Goal: Task Accomplishment & Management: Use online tool/utility

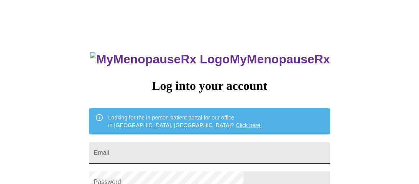
click at [208, 148] on input "Email" at bounding box center [209, 152] width 241 height 21
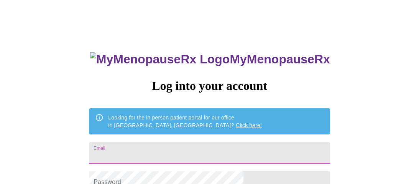
type input "klkuhn1@yahoo.com"
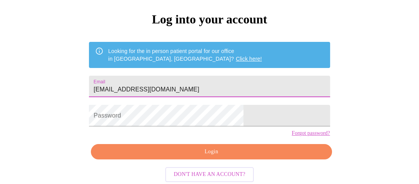
scroll to position [77, 0]
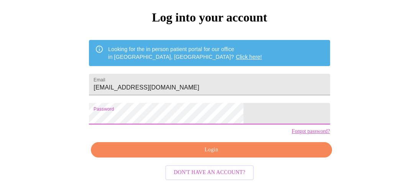
click at [211, 153] on span "Login" at bounding box center [211, 150] width 223 height 10
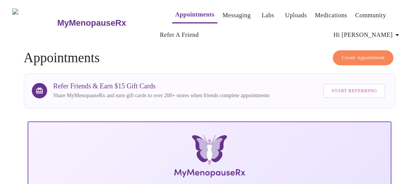
click at [380, 35] on span "Hi [PERSON_NAME]" at bounding box center [367, 35] width 68 height 11
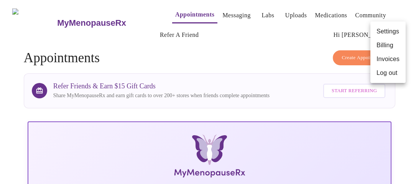
click at [380, 35] on li "Settings" at bounding box center [387, 32] width 35 height 14
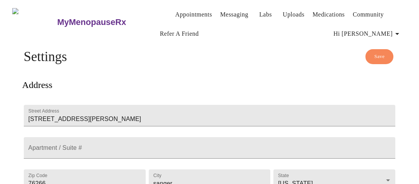
click at [185, 12] on link "Appointments" at bounding box center [193, 14] width 37 height 11
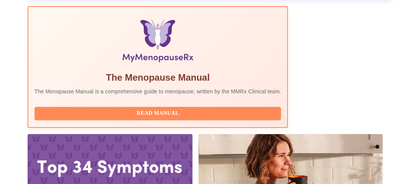
scroll to position [249, 0]
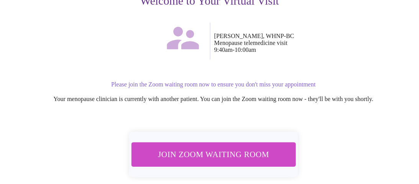
scroll to position [135, 0]
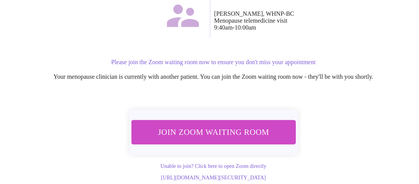
click at [253, 125] on span "Join Zoom Waiting Room" at bounding box center [213, 132] width 151 height 15
